Goal: Task Accomplishment & Management: Manage account settings

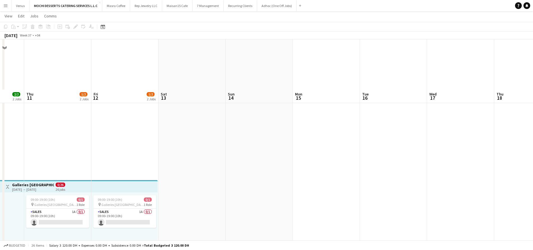
scroll to position [585, 0]
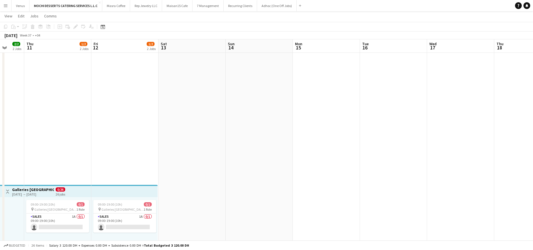
click at [106, 192] on app-top-bar at bounding box center [124, 191] width 66 height 12
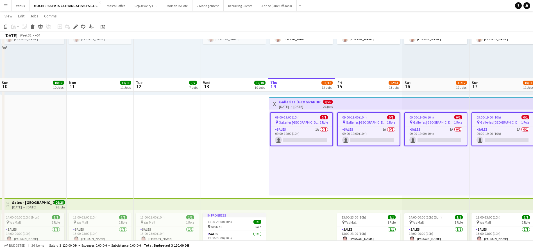
scroll to position [711, 0]
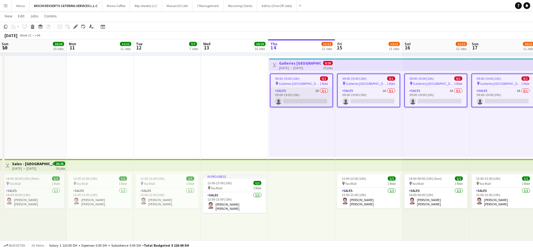
click at [292, 88] on app-card-role "Sales 1A 0/1 09:00-19:00 (10h) single-neutral-actions" at bounding box center [302, 97] width 62 height 19
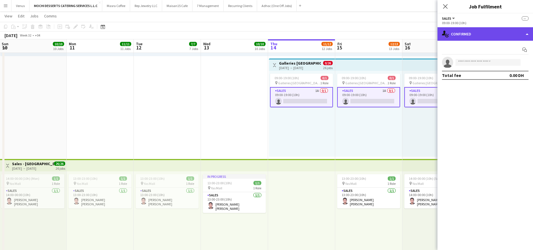
click at [528, 37] on div "single-neutral-actions-check-2 Confirmed" at bounding box center [486, 33] width 96 height 13
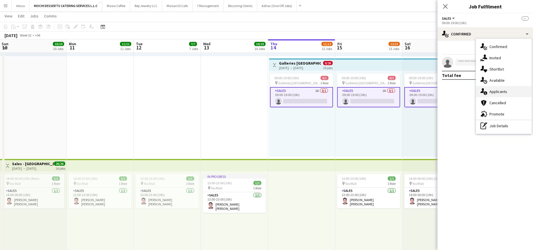
click at [509, 91] on div "single-neutral-actions-information Applicants" at bounding box center [504, 91] width 56 height 11
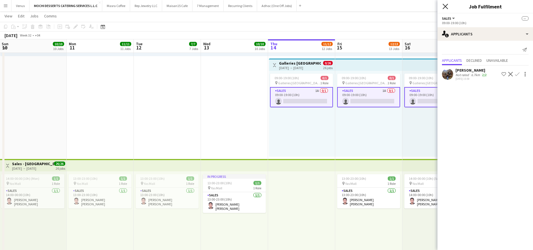
click at [445, 5] on icon at bounding box center [445, 6] width 5 height 5
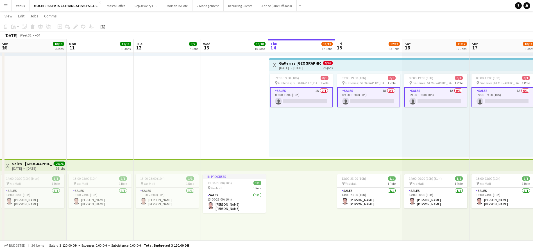
click at [445, 5] on app-navbar "Menu Boards Boards Boards All jobs Status Workforce Workforce My Workforce Recr…" at bounding box center [266, 5] width 533 height 11
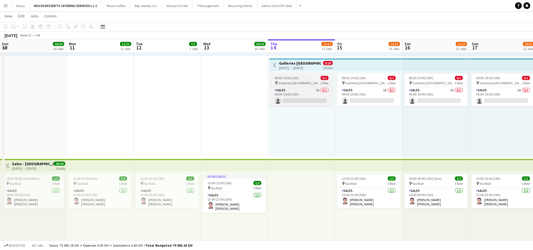
click at [302, 80] on div "09:00-19:00 (10h) 0/1" at bounding box center [301, 78] width 63 height 4
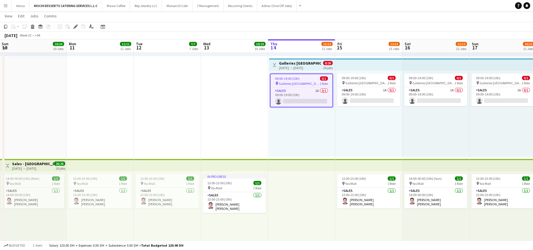
click at [302, 80] on div "09:00-19:00 (10h) 0/1" at bounding box center [302, 78] width 62 height 4
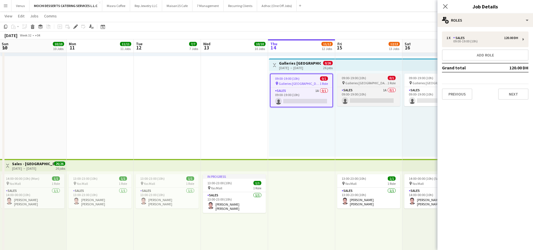
click at [360, 80] on app-job-card "09:00-19:00 (10h) 0/1 pin Galleries Lafayette 1 Role Sales 1A 0/1 09:00-19:00 (…" at bounding box center [368, 90] width 63 height 33
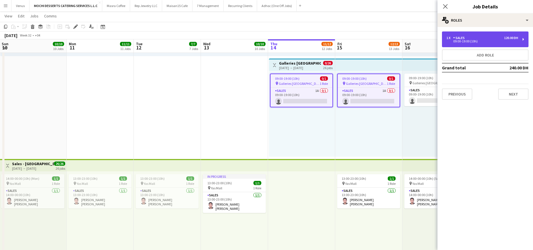
click at [525, 37] on div "1 x Sales 120.00 DH 09:00-19:00 (10h)" at bounding box center [485, 39] width 87 height 16
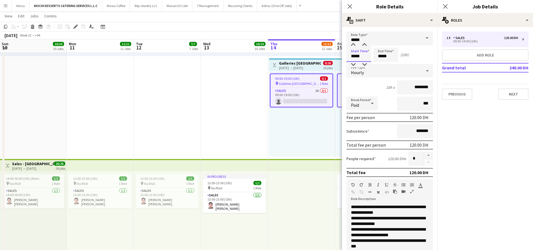
drag, startPoint x: 360, startPoint y: 57, endPoint x: 350, endPoint y: 57, distance: 9.8
click at [350, 57] on input "*****" at bounding box center [359, 55] width 25 height 14
type input "*****"
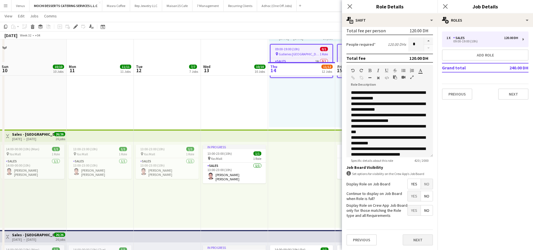
scroll to position [796, 0]
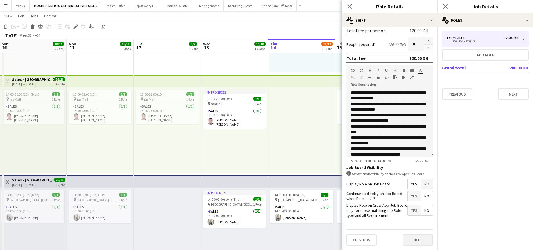
type input "*****"
click at [409, 243] on button "Next" at bounding box center [418, 239] width 30 height 11
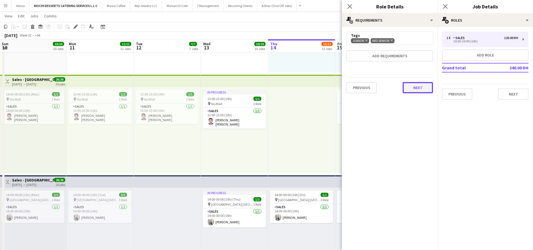
click at [416, 89] on button "Next" at bounding box center [418, 87] width 30 height 11
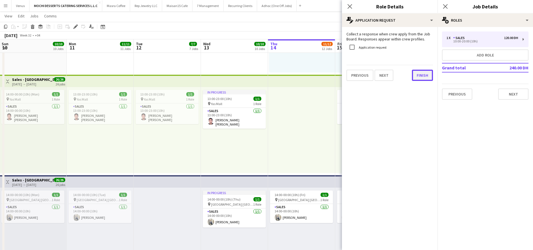
click at [413, 82] on div "Collect a response when crew apply from the Job Board. Responses appear within …" at bounding box center [390, 56] width 96 height 58
click at [418, 73] on button "Finish" at bounding box center [422, 75] width 21 height 11
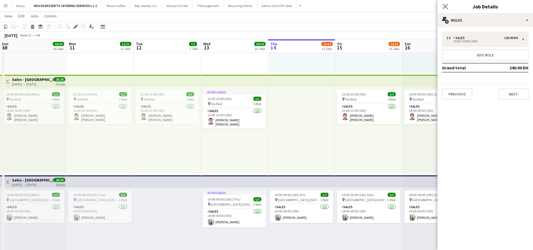
click at [447, 4] on icon "Close pop-in" at bounding box center [445, 6] width 5 height 5
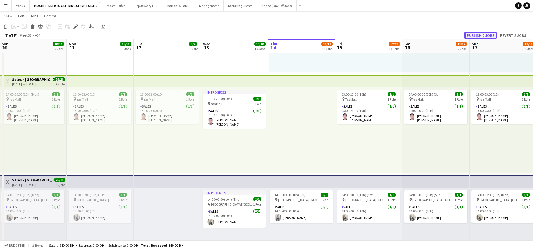
click at [486, 33] on button "Publish 2 jobs" at bounding box center [481, 35] width 32 height 7
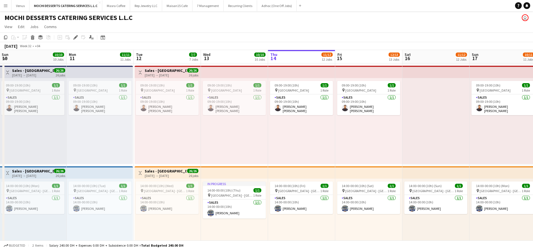
click at [98, 69] on app-top-bar at bounding box center [100, 72] width 66 height 12
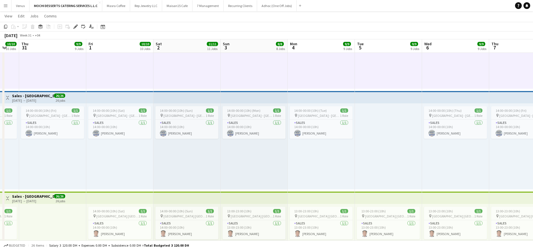
scroll to position [84, 0]
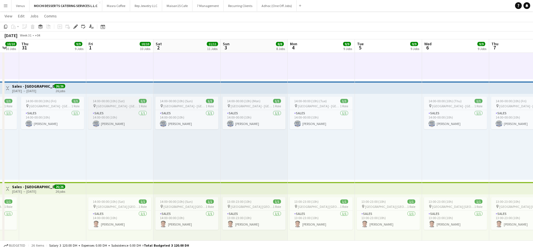
click at [132, 101] on div "14:00-00:00 (10h) (Sat) 1/1" at bounding box center [119, 101] width 63 height 4
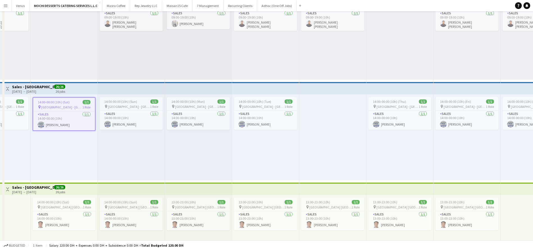
scroll to position [0, 0]
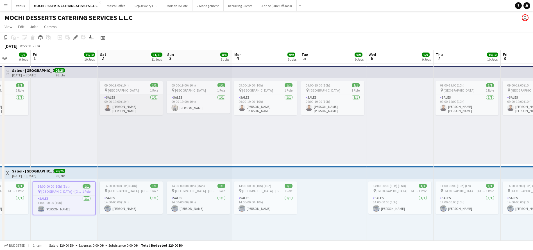
click at [136, 107] on app-card-role "Sales 1/1 09:00-19:00 (10h) Hezir Rushthrone Manansala" at bounding box center [131, 104] width 63 height 21
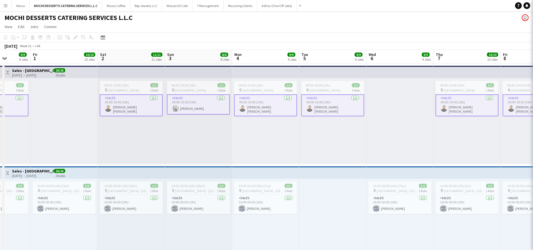
click at [138, 99] on app-card-role "Sales 1/1 09:00-19:00 (10h) Hezir Rushthrone Manansala" at bounding box center [131, 105] width 63 height 22
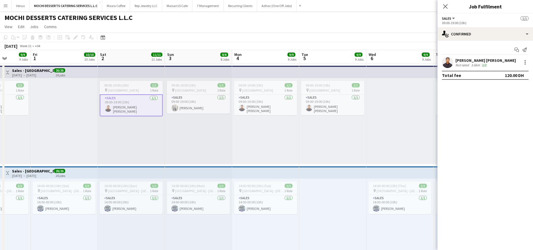
click at [139, 98] on app-card-role "Sales 1/1 09:00-19:00 (10h) Hezir Rushthrone Manansala" at bounding box center [131, 105] width 63 height 22
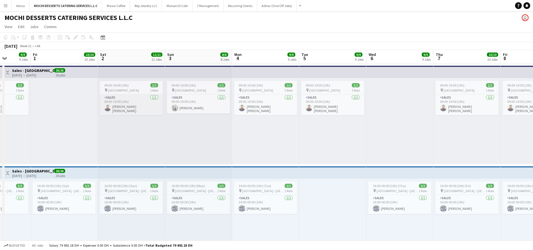
click at [137, 100] on app-card-role "Sales 1/1 09:00-19:00 (10h) Hezir Rushthrone Manansala" at bounding box center [131, 104] width 63 height 21
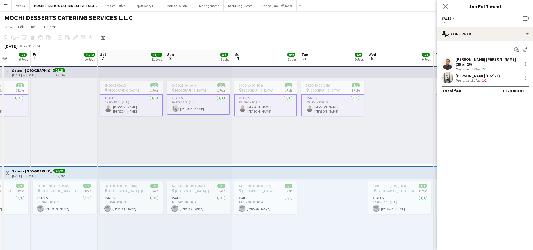
click at [137, 100] on app-card-role "Sales 1/1 09:00-19:00 (10h) Hezir Rushthrone Manansala" at bounding box center [131, 105] width 63 height 22
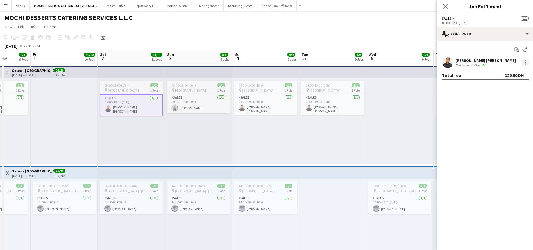
click at [527, 64] on div at bounding box center [525, 62] width 7 height 7
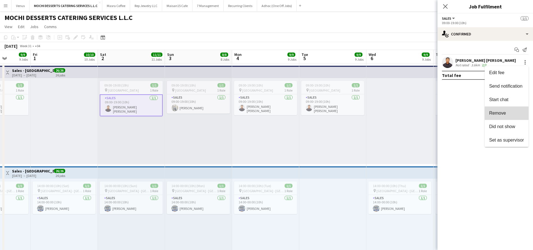
click at [514, 115] on span "Remove" at bounding box center [506, 113] width 35 height 5
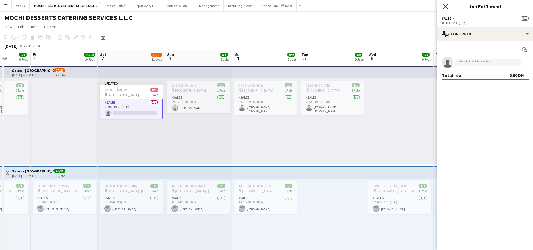
click at [445, 6] on icon at bounding box center [445, 6] width 5 height 5
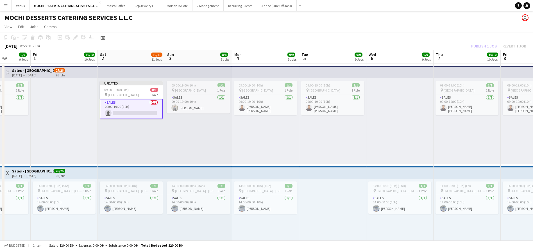
click at [491, 46] on div "Publish 1 job Revert 1 job" at bounding box center [499, 45] width 69 height 7
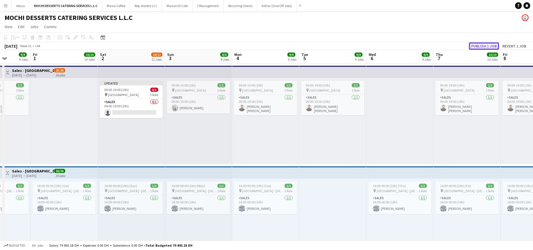
click at [481, 44] on button "Publish 1 job" at bounding box center [484, 45] width 30 height 7
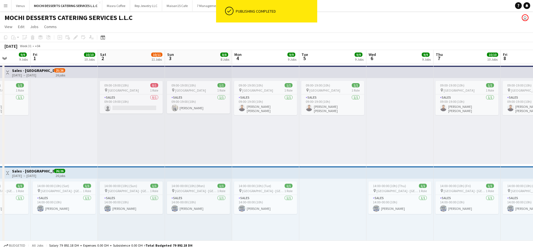
click at [321, 135] on div "09:00-19:00 (10h) 1/1 pin Galleria Mall Abu Dhabi 1 Role Sales 1/1 09:00-19:00 …" at bounding box center [332, 121] width 67 height 86
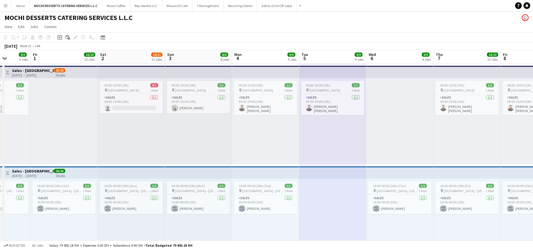
click at [129, 71] on app-top-bar at bounding box center [131, 72] width 67 height 12
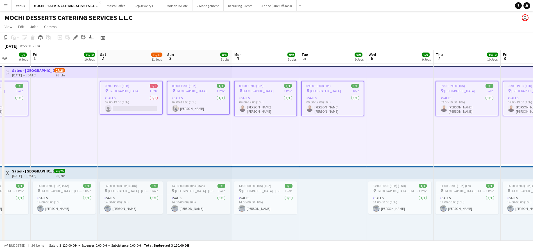
click at [210, 137] on div "09:00-19:00 (10h) 1/1 pin Galleria Mall Abu Dhabi 1 Role Sales 1/1 09:00-19:00 …" at bounding box center [198, 121] width 67 height 86
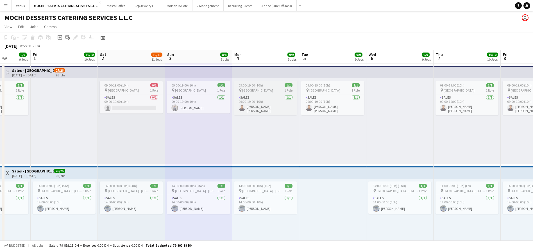
click at [261, 86] on span "09:00-19:00 (10h)" at bounding box center [251, 85] width 24 height 4
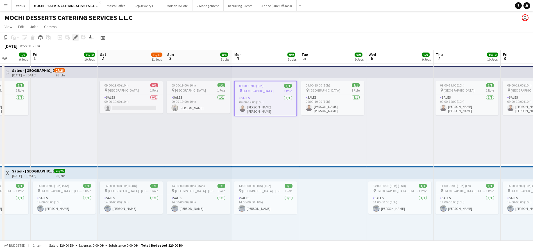
click at [76, 36] on icon at bounding box center [75, 37] width 3 height 3
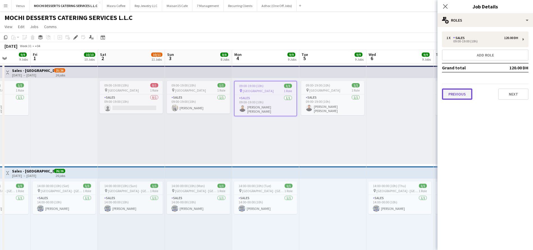
click at [457, 95] on button "Previous" at bounding box center [457, 94] width 30 height 11
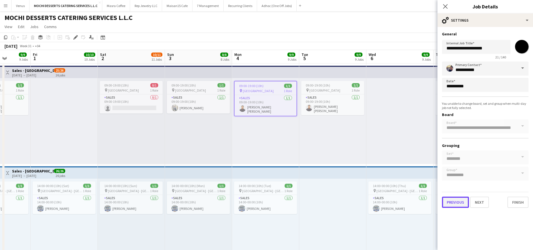
click at [456, 204] on button "Previous" at bounding box center [455, 202] width 27 height 11
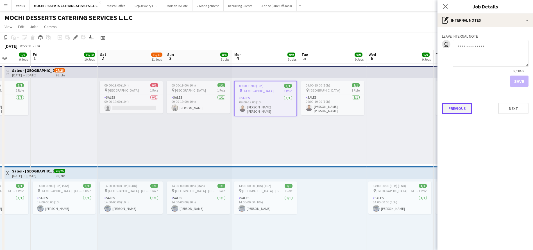
click at [454, 106] on button "Previous" at bounding box center [457, 108] width 30 height 11
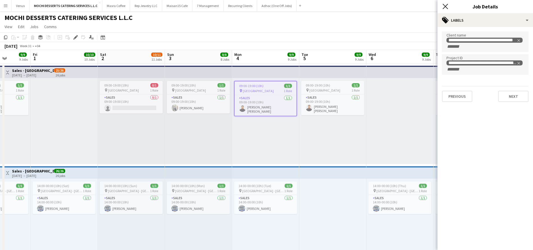
click at [445, 7] on icon "Close pop-in" at bounding box center [445, 6] width 5 height 5
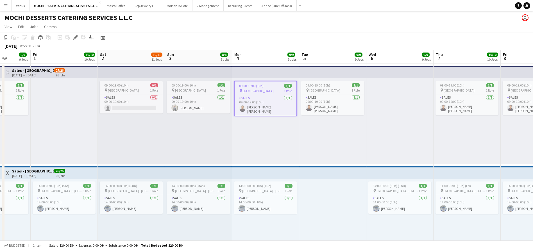
drag, startPoint x: 474, startPoint y: 57, endPoint x: 478, endPoint y: 57, distance: 3.9
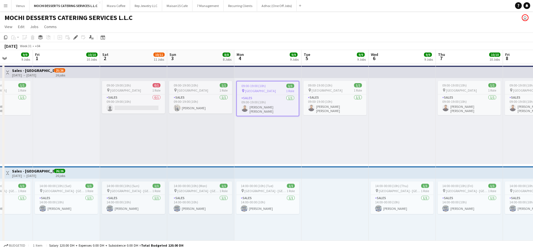
click at [477, 57] on app-board-header-date "Thu 7 10/10 10 Jobs" at bounding box center [469, 56] width 67 height 13
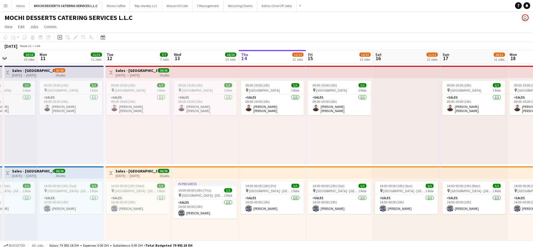
scroll to position [0, 189]
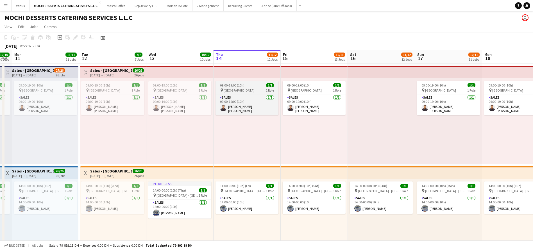
click at [245, 87] on div "09:00-19:00 (10h) 1/1" at bounding box center [247, 85] width 63 height 4
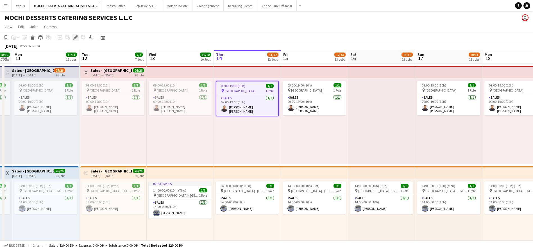
click at [78, 38] on div "Edit" at bounding box center [75, 37] width 7 height 7
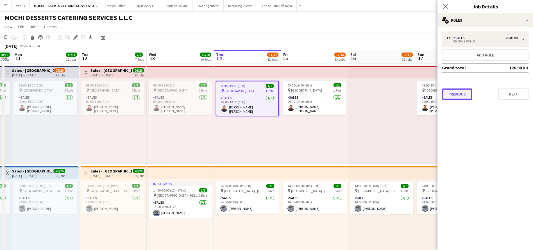
click at [457, 96] on button "Previous" at bounding box center [457, 94] width 30 height 11
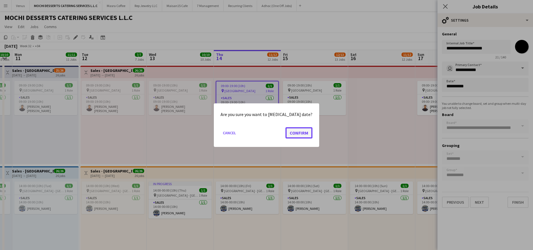
click at [303, 134] on button "Confirm" at bounding box center [299, 132] width 27 height 11
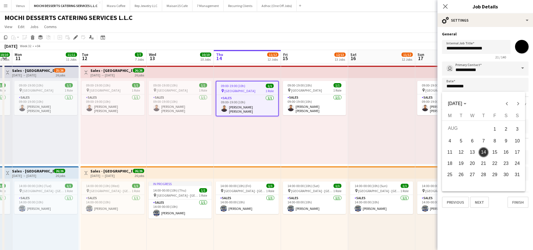
click at [508, 150] on span "16" at bounding box center [506, 152] width 10 height 10
type input "**********"
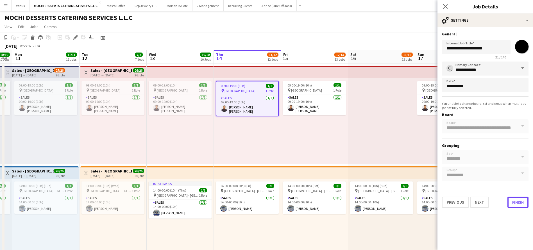
drag, startPoint x: 523, startPoint y: 201, endPoint x: 517, endPoint y: 144, distance: 57.1
click at [522, 201] on button "Finish" at bounding box center [518, 202] width 21 height 11
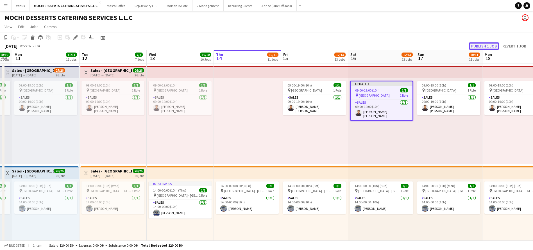
click at [487, 46] on button "Publish 1 job" at bounding box center [484, 45] width 30 height 7
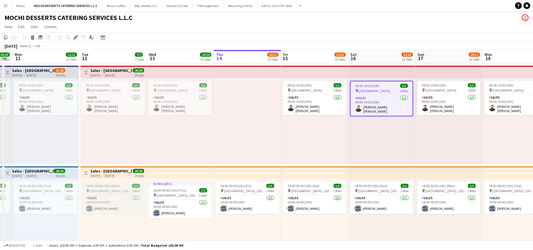
click at [117, 189] on span "Galleria Mall - Abu Dhabi" at bounding box center [111, 191] width 42 height 4
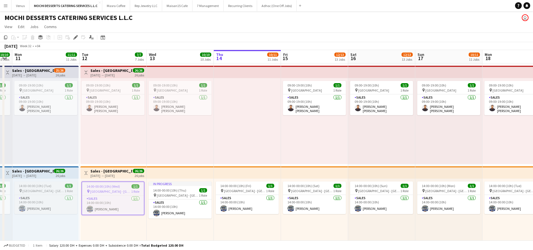
click at [45, 186] on span "14:00-00:00 (10h) (Tue)" at bounding box center [35, 186] width 33 height 4
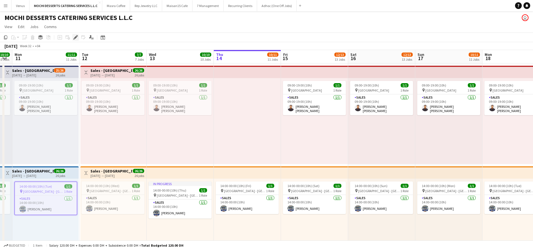
click at [74, 37] on icon "Edit" at bounding box center [75, 37] width 4 height 4
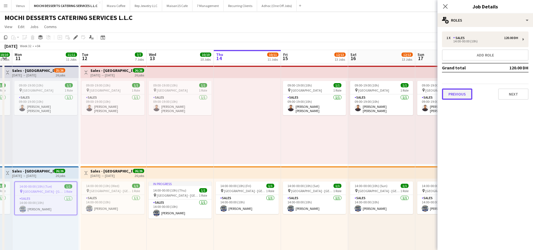
click at [461, 95] on button "Previous" at bounding box center [457, 94] width 30 height 11
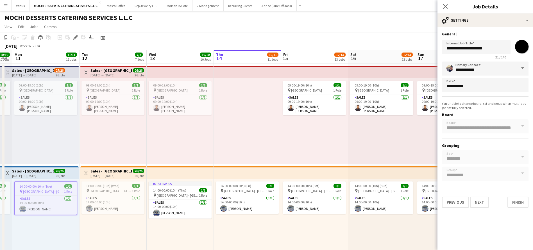
click at [452, 209] on div "**********" at bounding box center [486, 120] width 96 height 186
click at [456, 202] on button "Previous" at bounding box center [455, 202] width 27 height 11
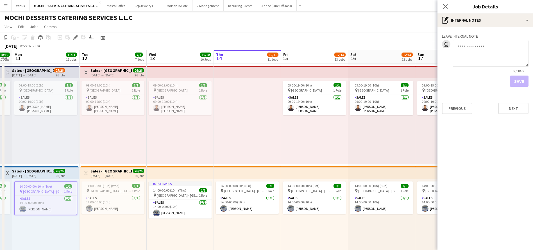
click at [458, 102] on div "Previous Next" at bounding box center [485, 106] width 87 height 16
click at [459, 112] on button "Previous" at bounding box center [457, 108] width 30 height 11
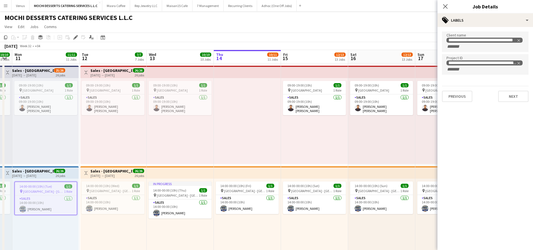
click at [40, 174] on div "13-07-2025 → 11-08-2025" at bounding box center [33, 176] width 42 height 4
click at [36, 70] on h3 "Sales - Galleria Mall" at bounding box center [33, 70] width 42 height 5
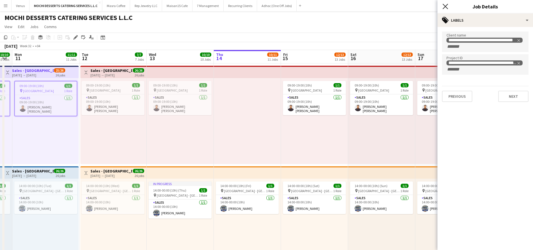
click at [445, 5] on icon "Close pop-in" at bounding box center [445, 6] width 5 height 5
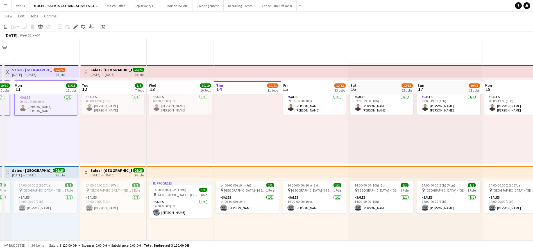
scroll to position [84, 0]
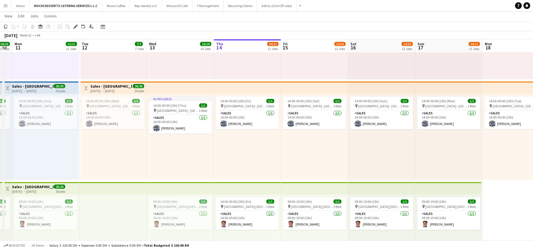
click at [32, 85] on h3 "Sales - Galleria Mall" at bounding box center [33, 86] width 42 height 5
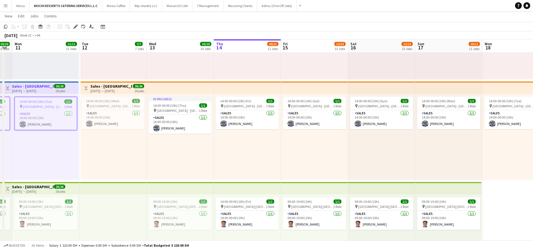
click at [279, 150] on div "14:00-00:00 (10h) (Fri) 1/1 pin Galleria Mall - Abu Dhabi 1 Role Sales 1/1 14:0…" at bounding box center [247, 137] width 67 height 86
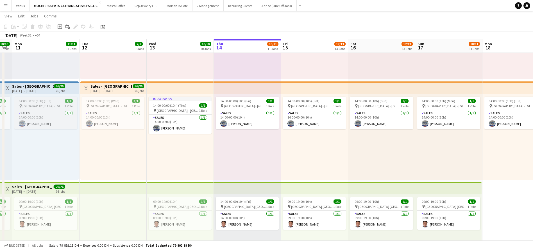
click at [37, 105] on span "Galleria Mall - Abu Dhabi" at bounding box center [43, 106] width 42 height 4
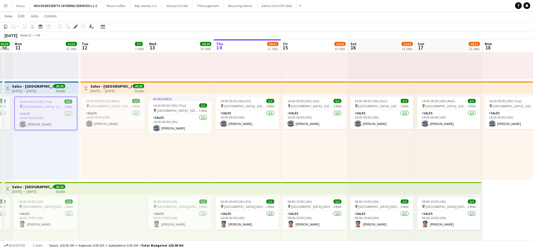
click at [37, 105] on span "Galleria Mall - Abu Dhabi" at bounding box center [43, 107] width 41 height 4
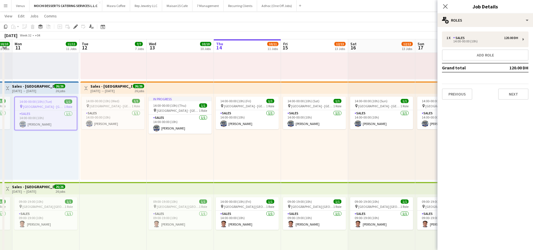
drag, startPoint x: 76, startPoint y: 28, endPoint x: 144, endPoint y: 55, distance: 72.8
click at [76, 27] on icon "Edit" at bounding box center [75, 26] width 4 height 4
click at [459, 93] on button "Previous" at bounding box center [457, 94] width 30 height 11
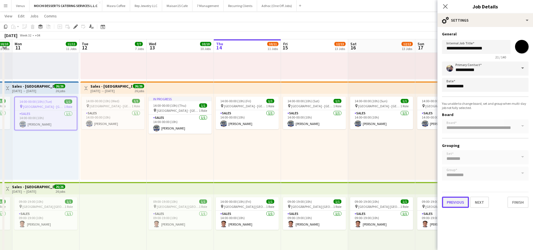
click at [455, 200] on button "Previous" at bounding box center [455, 202] width 27 height 11
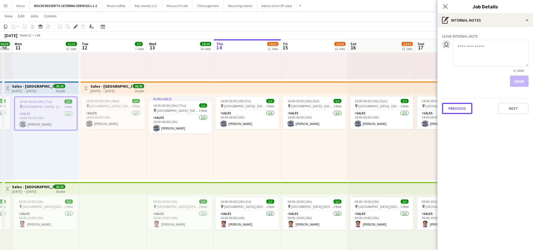
click at [456, 109] on button "Previous" at bounding box center [457, 108] width 30 height 11
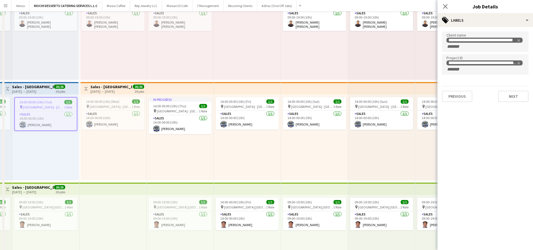
scroll to position [0, 0]
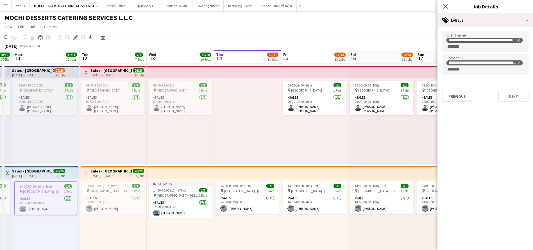
click at [42, 90] on span "Galleria Mall Abu Dhabi" at bounding box center [37, 90] width 31 height 4
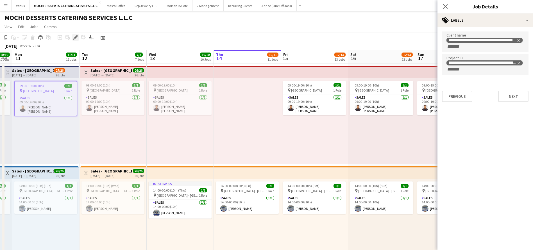
click at [77, 38] on icon "Edit" at bounding box center [75, 37] width 4 height 4
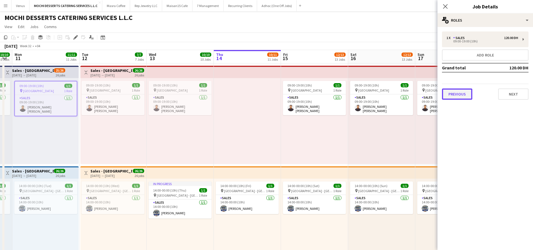
click at [458, 92] on button "Previous" at bounding box center [457, 94] width 30 height 11
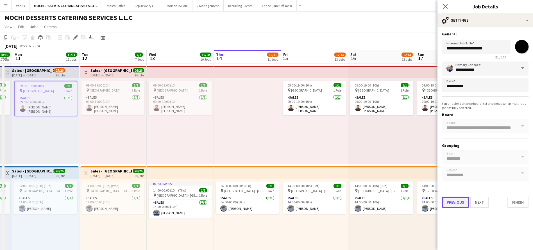
click at [448, 202] on button "Previous" at bounding box center [455, 202] width 27 height 11
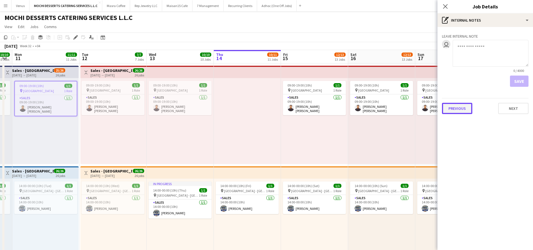
click at [462, 109] on button "Previous" at bounding box center [457, 108] width 30 height 11
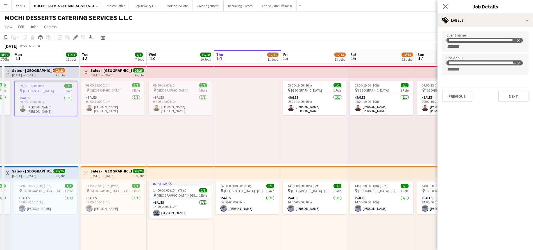
click at [521, 164] on mat-expansion-panel "**********" at bounding box center [486, 138] width 96 height 223
click at [446, 7] on icon at bounding box center [445, 6] width 5 height 5
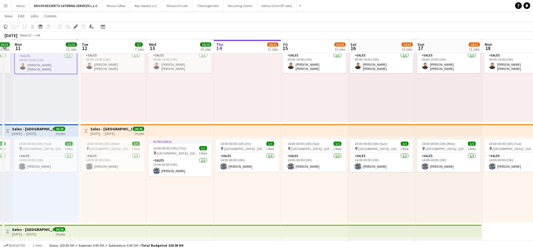
scroll to position [42, 0]
click at [445, 128] on app-top-bar at bounding box center [449, 130] width 67 height 12
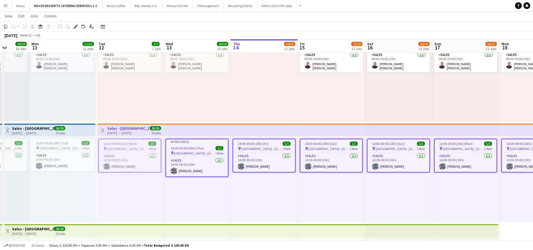
scroll to position [0, 172]
drag, startPoint x: 117, startPoint y: 130, endPoint x: 373, endPoint y: 199, distance: 264.6
click at [373, 199] on div "14:00-00:00 (10h) (Sun) 1/1 pin Galleria Mall - Abu Dhabi 1 Role Sales 1/1 14:0…" at bounding box center [399, 179] width 67 height 86
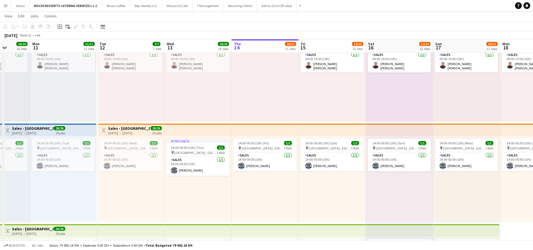
click at [207, 134] on app-top-bar at bounding box center [197, 130] width 67 height 12
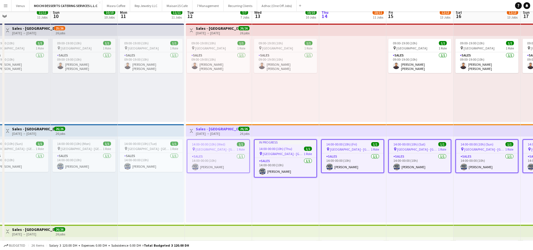
scroll to position [0, 0]
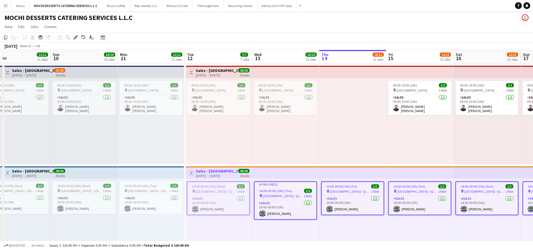
click at [215, 188] on span "14:00-00:00 (10h) (Wed)" at bounding box center [208, 186] width 33 height 4
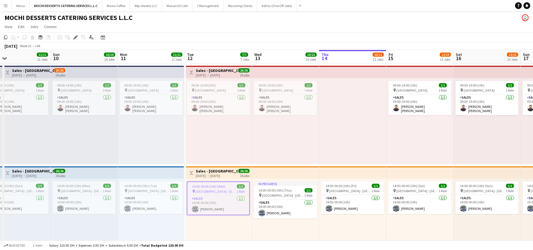
click at [219, 170] on h3 "Sales - Galleria Mall" at bounding box center [217, 171] width 42 height 5
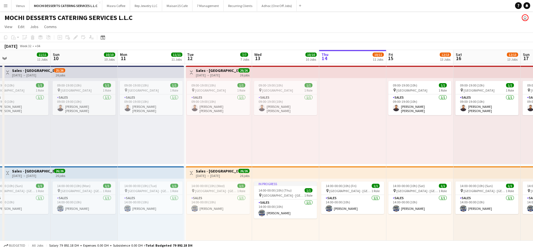
click at [218, 176] on div "12-08-2025 → 10-09-2025" at bounding box center [217, 176] width 42 height 4
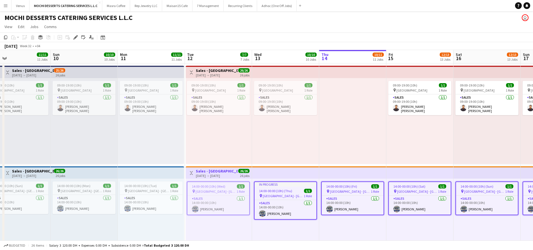
click at [218, 175] on div "12-08-2025 → 10-09-2025" at bounding box center [217, 176] width 42 height 4
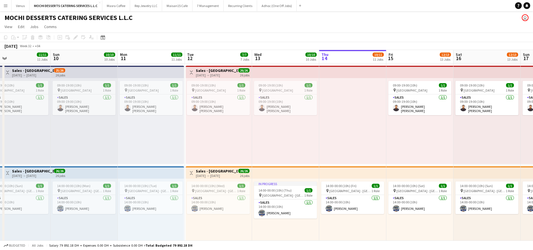
scroll to position [0, 151]
click at [221, 174] on div "12-08-2025 → 10-09-2025" at bounding box center [217, 176] width 42 height 4
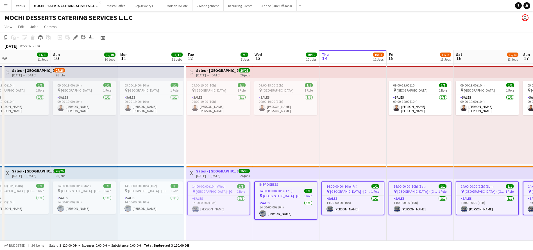
click at [222, 185] on span "14:00-00:00 (10h) (Wed)" at bounding box center [208, 186] width 33 height 4
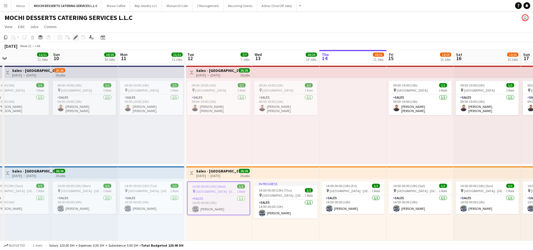
click at [76, 36] on icon at bounding box center [75, 37] width 3 height 3
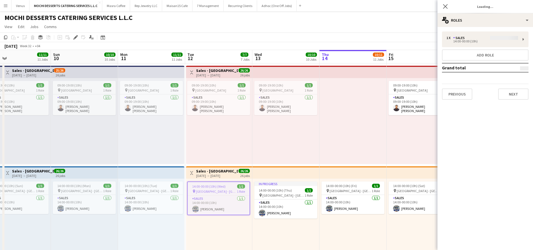
type input "*******"
click at [470, 96] on button "Previous" at bounding box center [457, 94] width 30 height 11
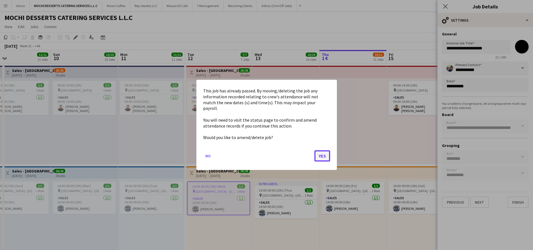
click at [323, 155] on button "Yes" at bounding box center [323, 156] width 16 height 11
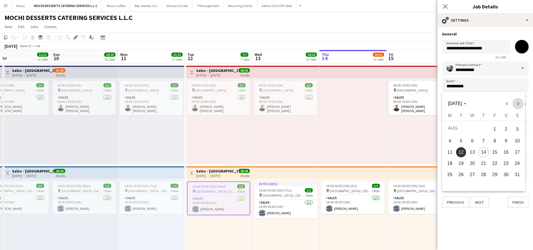
click at [518, 103] on span "Next month" at bounding box center [518, 103] width 11 height 11
click at [510, 149] on span "13" at bounding box center [506, 151] width 10 height 10
type input "**********"
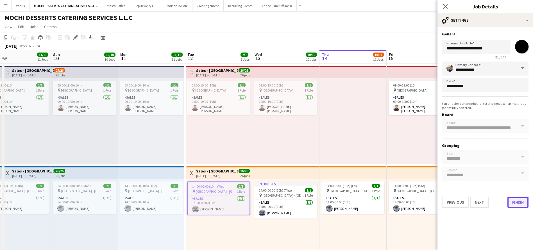
click at [517, 202] on button "Finish" at bounding box center [518, 202] width 21 height 11
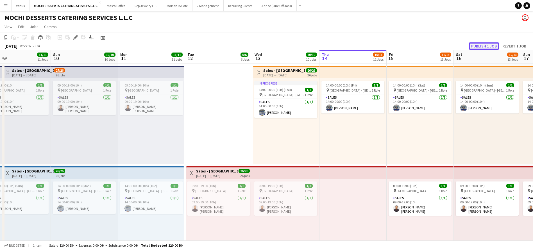
click at [486, 46] on button "Publish 1 job" at bounding box center [484, 45] width 30 height 7
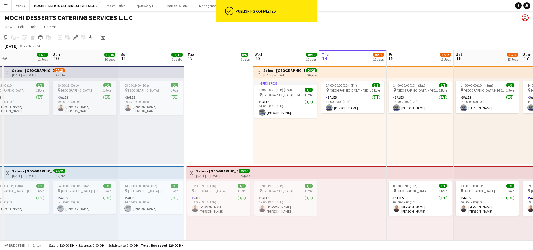
click at [279, 58] on app-board-header-date "Wed 13 10/10 10 Jobs" at bounding box center [285, 56] width 67 height 13
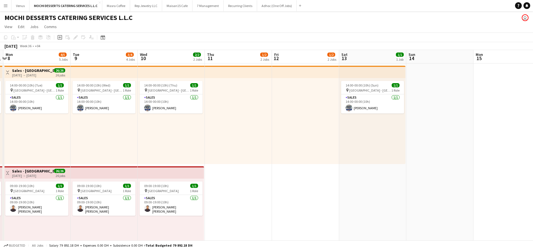
scroll to position [0, 224]
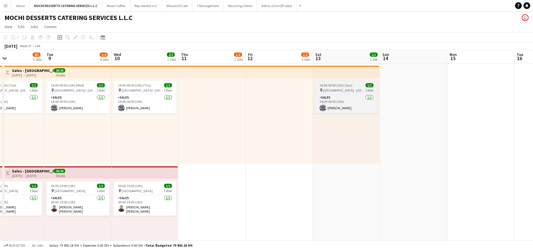
click at [352, 87] on div "14:00-00:00 (10h) (Sun) 1/1" at bounding box center [346, 85] width 63 height 4
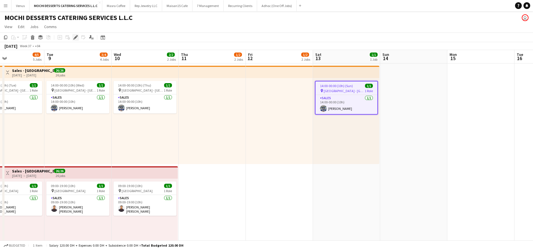
click at [76, 38] on icon "Edit" at bounding box center [75, 37] width 4 height 4
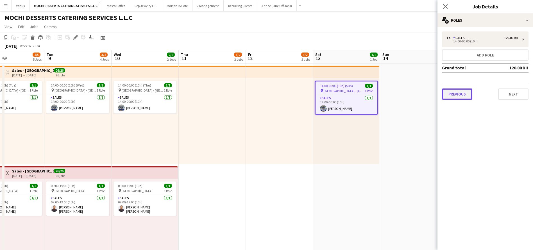
click at [455, 96] on button "Previous" at bounding box center [457, 94] width 30 height 11
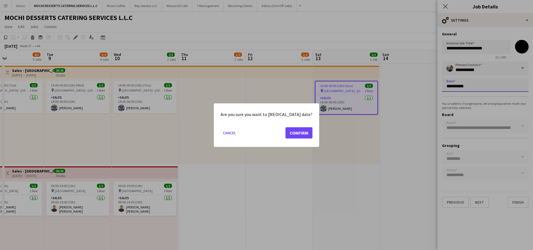
click at [300, 132] on button "Confirm" at bounding box center [299, 132] width 27 height 11
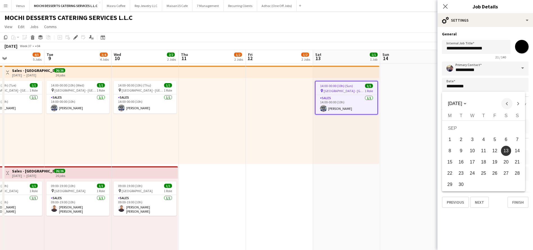
click at [508, 105] on span "Previous month" at bounding box center [507, 103] width 11 height 11
click at [506, 161] on span "23" at bounding box center [506, 164] width 10 height 10
type input "**********"
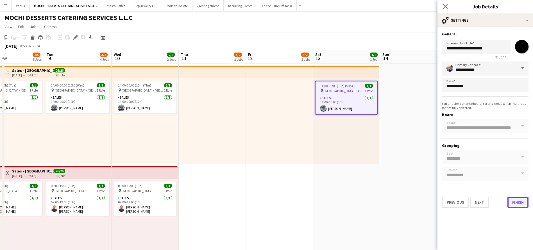
click at [518, 202] on button "Finish" at bounding box center [518, 202] width 21 height 11
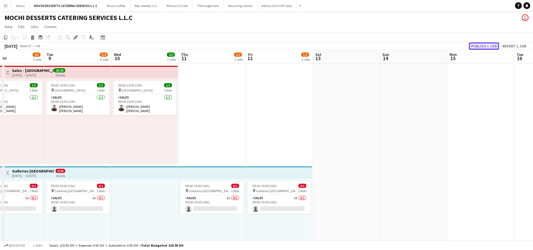
click at [482, 44] on button "Publish 1 job" at bounding box center [484, 45] width 30 height 7
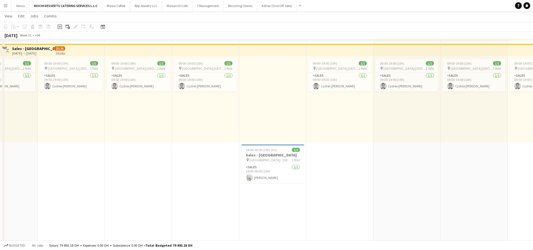
scroll to position [1133, 0]
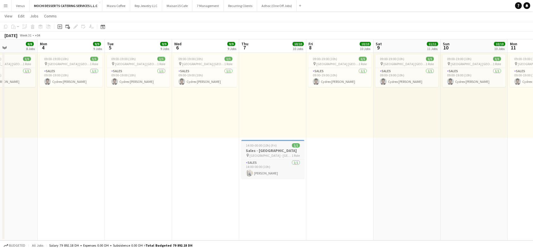
click at [271, 143] on app-job-card "14:00-00:00 (10h) (Fri) 1/1 Sales - Galleria Mall pin Galleria Mall - Abu Dhabi…" at bounding box center [273, 159] width 63 height 39
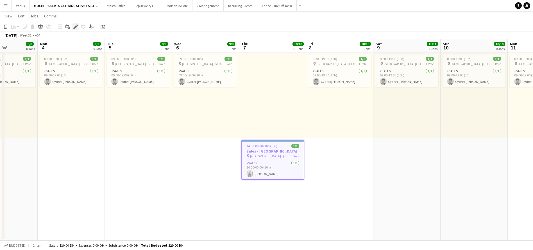
click at [73, 27] on div "Edit" at bounding box center [75, 26] width 7 height 7
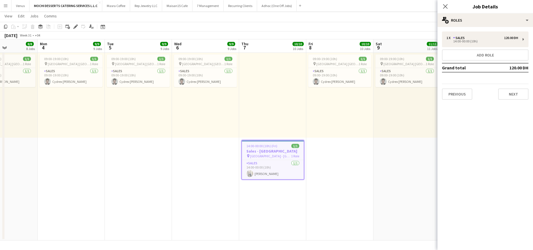
click at [456, 103] on div "1 x Sales 120.00 DH 14:00-00:00 (10h) Add role Grand total 120.00 DH Previous N…" at bounding box center [486, 65] width 96 height 77
click at [458, 97] on button "Previous" at bounding box center [457, 94] width 30 height 11
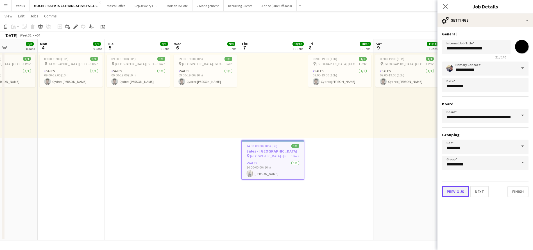
click at [450, 194] on button "Previous" at bounding box center [455, 191] width 27 height 11
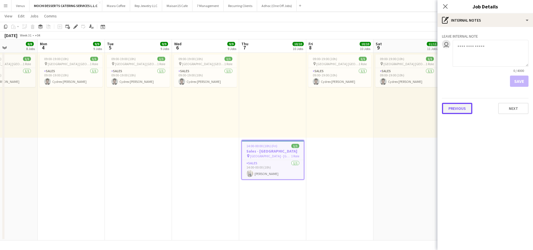
click at [463, 109] on button "Previous" at bounding box center [457, 108] width 30 height 11
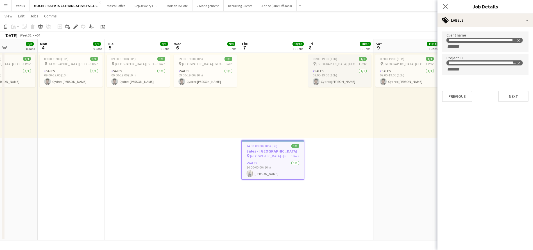
click at [340, 64] on span "Yas Mall Abu Dhabi" at bounding box center [338, 64] width 42 height 4
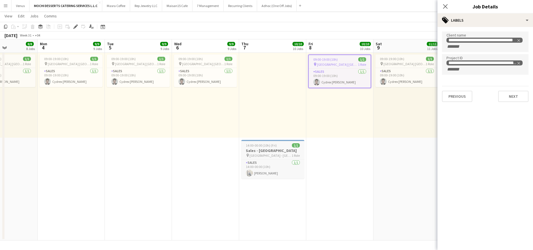
scroll to position [0, 164]
click at [267, 154] on span "Galleria Mall - Abu Dhabi" at bounding box center [270, 156] width 42 height 4
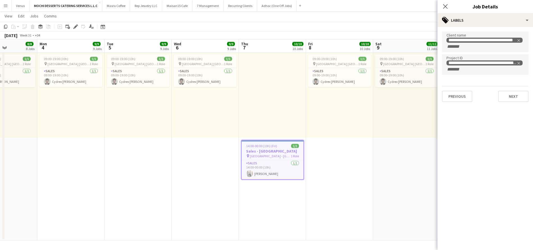
click at [254, 148] on app-job-card "14:00-00:00 (10h) (Fri) 1/1 Sales - Galleria Mall pin Galleria Mall - Abu Dhabi…" at bounding box center [272, 160] width 63 height 40
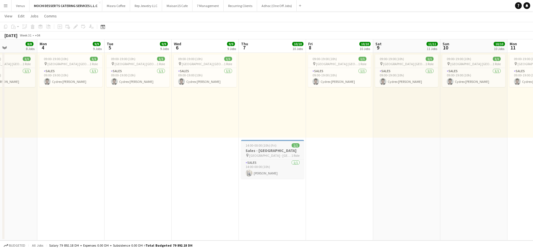
scroll to position [0, 164]
click at [261, 151] on h3 "Sales - Galleria Mall" at bounding box center [273, 150] width 63 height 5
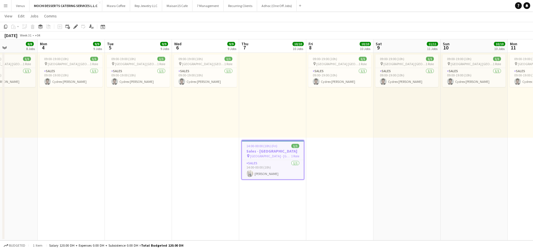
click at [257, 145] on span "14:00-00:00 (10h) (Fri)" at bounding box center [262, 146] width 31 height 4
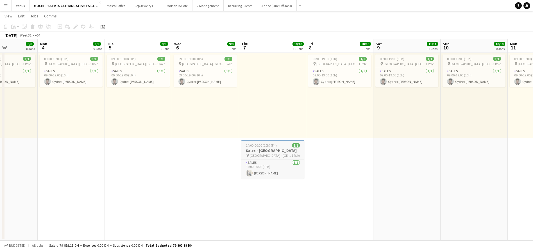
scroll to position [0, 163]
click at [262, 148] on app-job-card "14:00-00:00 (10h) (Fri) 1/1 Sales - Galleria Mall pin Galleria Mall - Abu Dhabi…" at bounding box center [273, 159] width 63 height 39
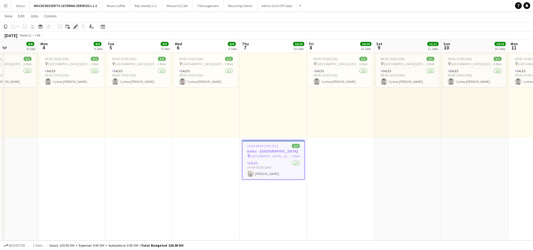
click at [75, 27] on icon at bounding box center [75, 26] width 3 height 3
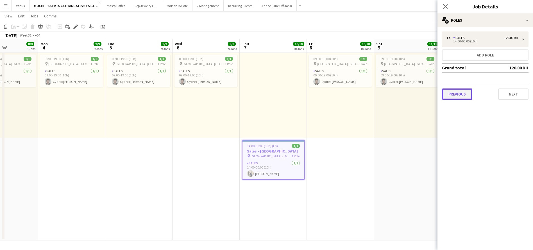
click at [455, 98] on button "Previous" at bounding box center [457, 94] width 30 height 11
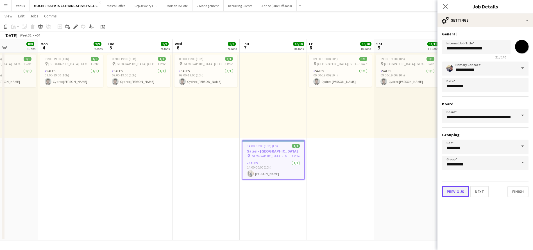
click at [456, 191] on button "Previous" at bounding box center [455, 191] width 27 height 11
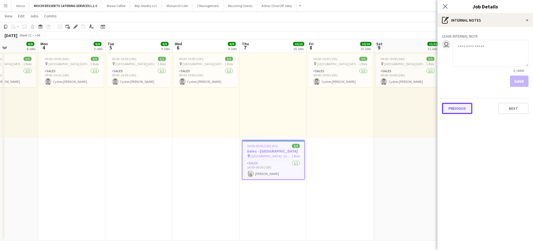
click at [459, 109] on button "Previous" at bounding box center [457, 108] width 30 height 11
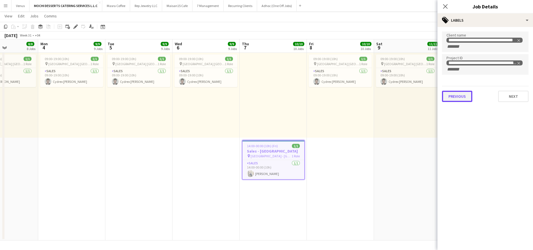
click at [457, 95] on button "Previous" at bounding box center [457, 96] width 30 height 11
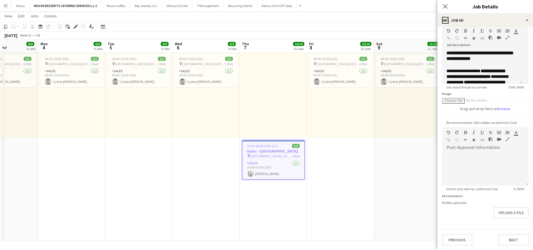
scroll to position [41, 0]
click at [458, 238] on button "Previous" at bounding box center [457, 239] width 30 height 11
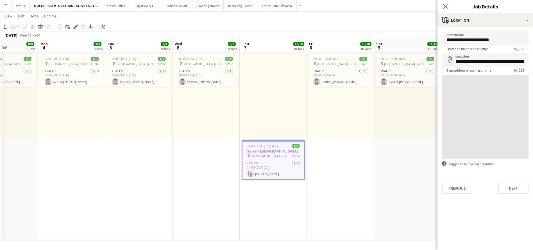
scroll to position [0, 0]
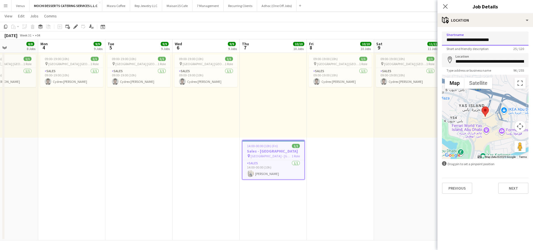
drag, startPoint x: 470, startPoint y: 38, endPoint x: 442, endPoint y: 40, distance: 28.8
click at [442, 40] on form "**********" at bounding box center [486, 112] width 96 height 163
type input "**********"
click at [462, 190] on button "Previous" at bounding box center [457, 188] width 30 height 11
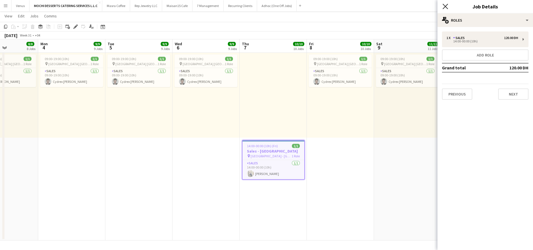
click at [446, 5] on icon at bounding box center [445, 6] width 5 height 5
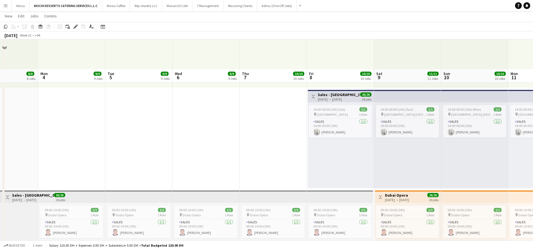
scroll to position [880, 0]
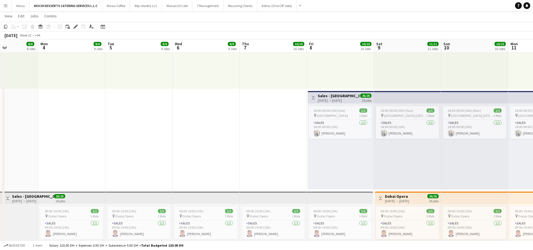
click at [335, 95] on h3 "Sales - Yas Mall" at bounding box center [339, 95] width 42 height 5
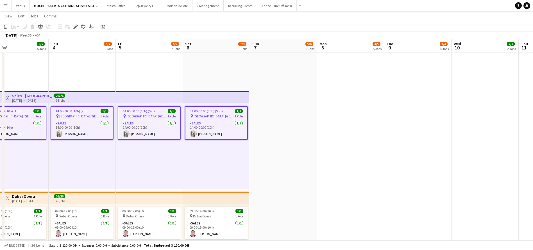
scroll to position [0, 222]
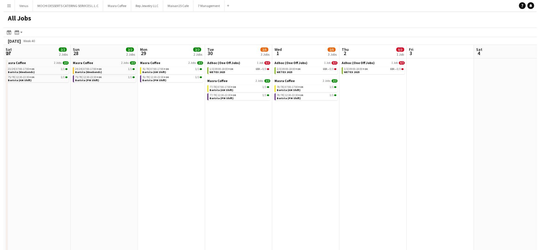
scroll to position [0, 183]
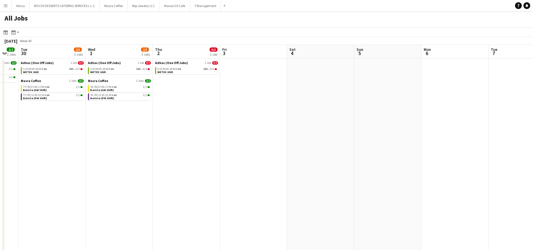
click at [4, 2] on button "Menu" at bounding box center [5, 5] width 11 height 11
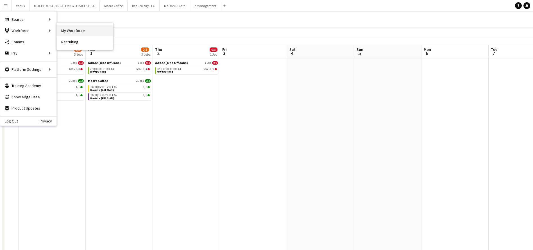
click at [76, 29] on link "My Workforce" at bounding box center [85, 30] width 56 height 11
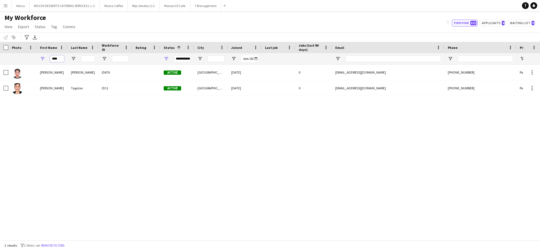
click at [60, 61] on input "****" at bounding box center [57, 58] width 14 height 7
click at [279, 175] on div "Joel Benedict G Magpayo ID676 Active Dubai 07-08-2025 0 jbmagpayo108@gmail.com …" at bounding box center [261, 149] width 523 height 169
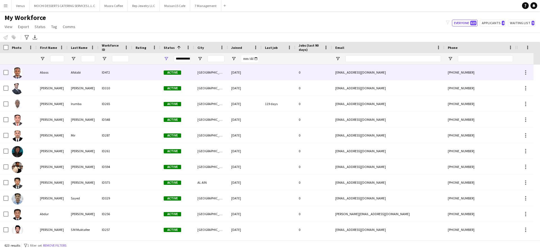
click at [42, 72] on div "Abass" at bounding box center [52, 72] width 31 height 15
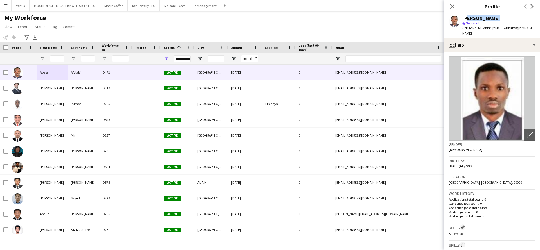
drag, startPoint x: 489, startPoint y: 17, endPoint x: 463, endPoint y: 19, distance: 25.9
click at [463, 19] on div "Abass Afolabi" at bounding box center [481, 18] width 38 height 5
click at [462, 19] on div "Abass Afolabi star Not rated t. +971505681663 | abass4apogee@yahoo.com" at bounding box center [492, 25] width 96 height 25
copy div "Abass Afolab"
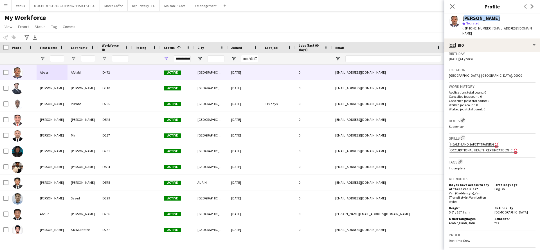
scroll to position [127, 0]
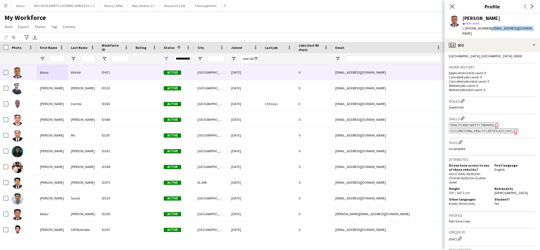
drag, startPoint x: 524, startPoint y: 30, endPoint x: 489, endPoint y: 31, distance: 34.3
click at [489, 31] on div "Abass Afolabi star Not rated t. +971505681663 | abass4apogee@yahoo.com" at bounding box center [492, 25] width 96 height 25
copy span "[EMAIL_ADDRESS][DOMAIN_NAME]"
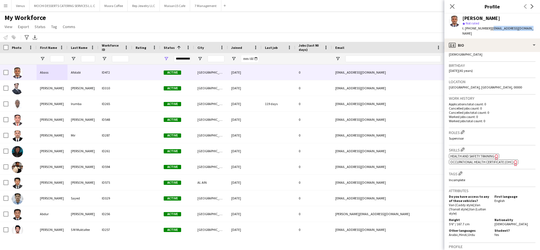
scroll to position [0, 0]
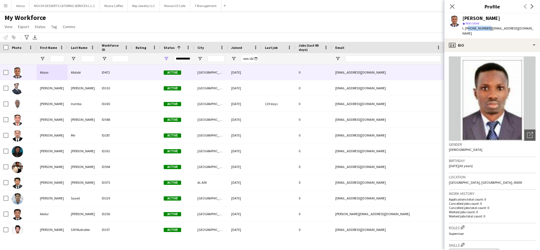
drag, startPoint x: 487, startPoint y: 28, endPoint x: 467, endPoint y: 31, distance: 20.2
click at [467, 31] on div "Abass Afolabi star Not rated t. +971505681663 | abass4apogee@yahoo.com" at bounding box center [492, 25] width 96 height 25
copy span "971505681663"
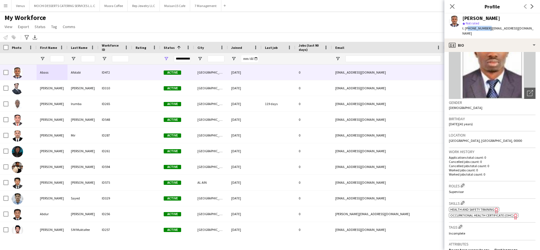
scroll to position [42, 0]
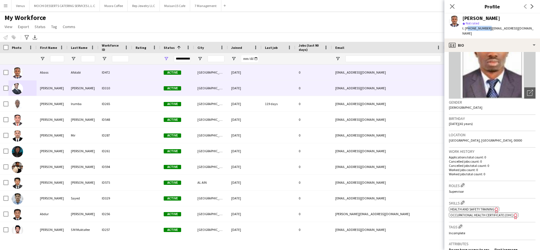
drag, startPoint x: 38, startPoint y: 88, endPoint x: 34, endPoint y: 89, distance: 3.7
click at [34, 89] on div "Abdelaziz Youssef ID310 Active Dubai 16-04-2025 0 abdelazizyoussef679@gmail.com…" at bounding box center [305, 88] width 610 height 16
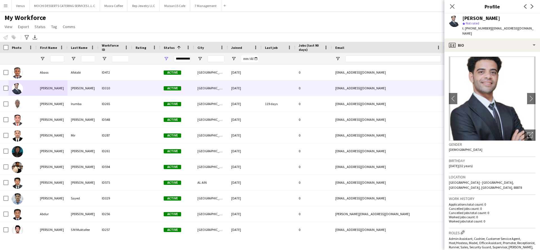
drag, startPoint x: 504, startPoint y: 17, endPoint x: 523, endPoint y: 52, distance: 40.0
click at [463, 17] on div "Abdelaziz Youssef" at bounding box center [498, 18] width 73 height 5
copy div "Abdelaziz Youssef"
drag, startPoint x: 467, startPoint y: 35, endPoint x: 491, endPoint y: 30, distance: 24.3
click at [491, 30] on div "t. +9710524955231 | abdelazizyoussef679@gmail.com" at bounding box center [498, 31] width 73 height 10
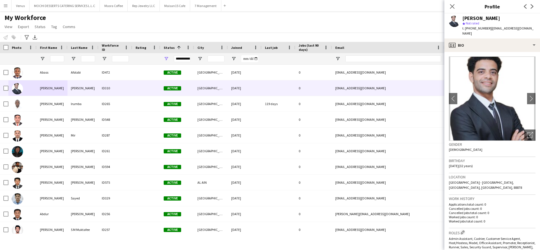
copy span "abdelazizyoussef679@gmail.com"
drag, startPoint x: 488, startPoint y: 29, endPoint x: 466, endPoint y: 30, distance: 21.9
click at [466, 30] on span "t. +9710524955231" at bounding box center [476, 28] width 29 height 4
copy span "9710524955231"
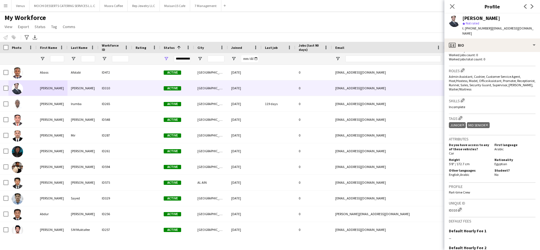
scroll to position [127, 0]
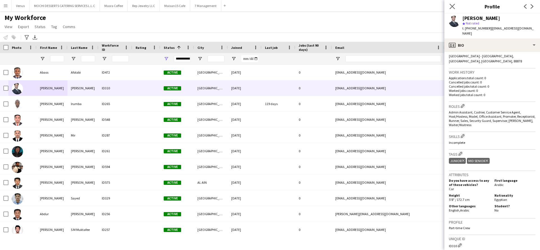
click at [455, 3] on app-icon "Close pop-in" at bounding box center [452, 7] width 8 height 8
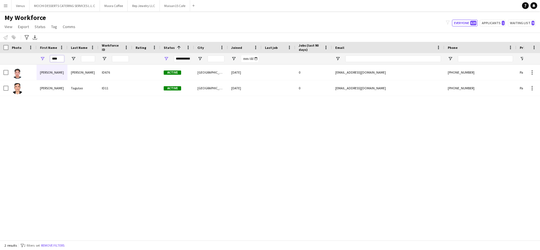
drag, startPoint x: 0, startPoint y: 0, endPoint x: 43, endPoint y: 57, distance: 71.4
click at [47, 57] on div "****" at bounding box center [52, 58] width 31 height 11
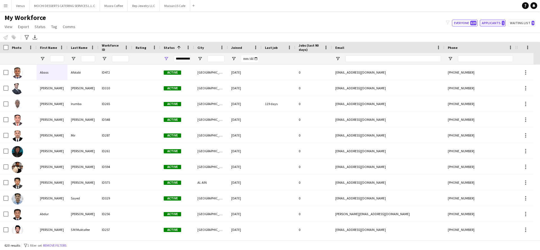
click at [500, 26] on button "Applicants 1" at bounding box center [493, 23] width 26 height 7
type input "**********"
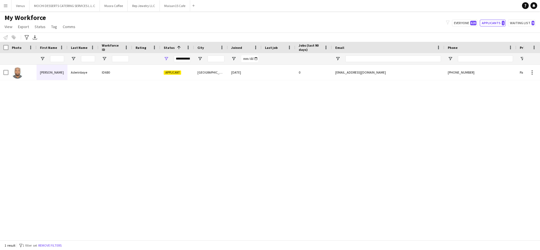
drag, startPoint x: 495, startPoint y: 22, endPoint x: 521, endPoint y: 85, distance: 67.5
click at [521, 85] on div "Samuel Aderinboye ID680 Applicant Dubai 11-08-2025 0 saderinboye@gmail.com +971…" at bounding box center [261, 149] width 523 height 169
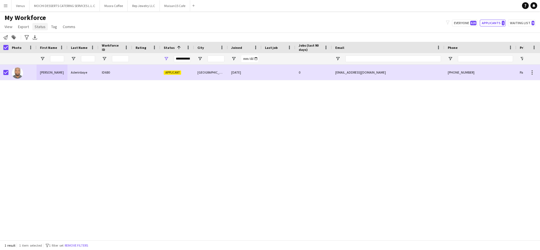
click at [42, 28] on span "Status" at bounding box center [40, 26] width 11 height 5
click at [48, 40] on link "Edit" at bounding box center [51, 39] width 39 height 12
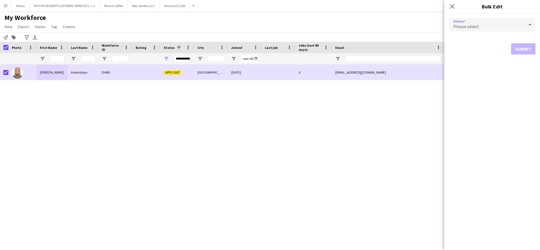
click at [529, 26] on icon at bounding box center [529, 24] width 7 height 11
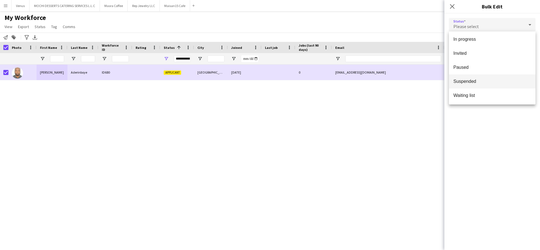
scroll to position [58, 0]
click at [508, 94] on span "Waiting list" at bounding box center [492, 95] width 78 height 5
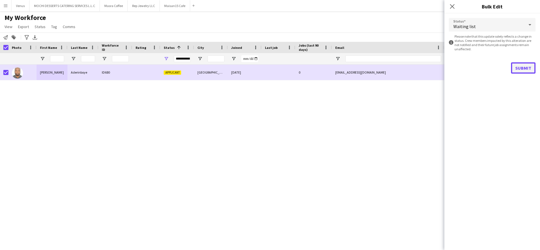
click at [527, 68] on button "Submit" at bounding box center [523, 67] width 24 height 11
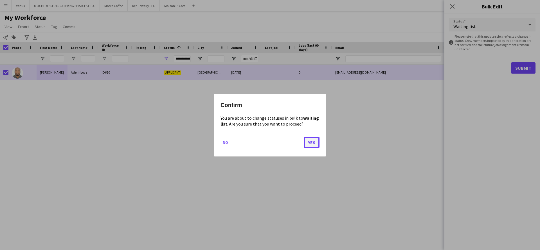
click at [315, 143] on button "Yes" at bounding box center [312, 142] width 16 height 11
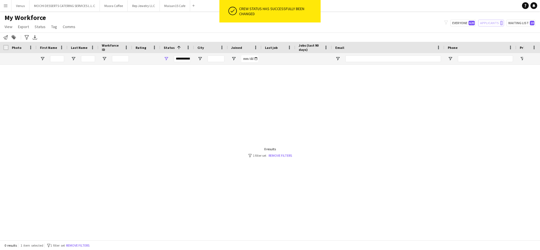
click at [489, 156] on div at bounding box center [261, 149] width 523 height 169
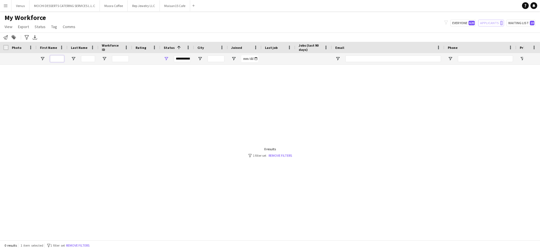
click at [55, 59] on input "First Name Filter Input" at bounding box center [57, 58] width 14 height 7
type input "***"
drag, startPoint x: 467, startPoint y: 23, endPoint x: 429, endPoint y: 44, distance: 43.1
click at [467, 23] on button "Everyone 620" at bounding box center [463, 23] width 26 height 7
type input "**********"
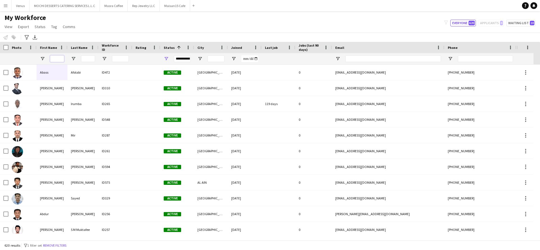
click at [54, 55] on input "First Name Filter Input" at bounding box center [57, 58] width 14 height 7
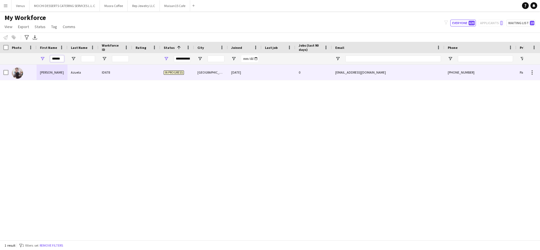
type input "******"
click at [52, 75] on div "Joselito" at bounding box center [52, 72] width 31 height 15
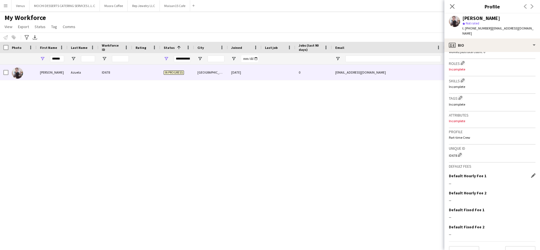
scroll to position [171, 0]
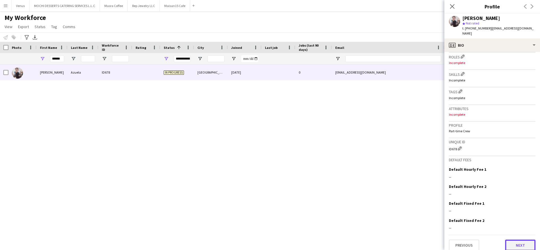
click at [513, 240] on button "Next" at bounding box center [520, 245] width 30 height 11
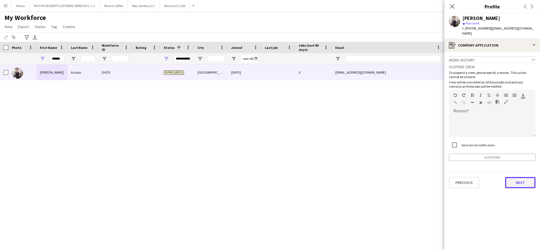
click at [521, 177] on button "Next" at bounding box center [520, 182] width 30 height 11
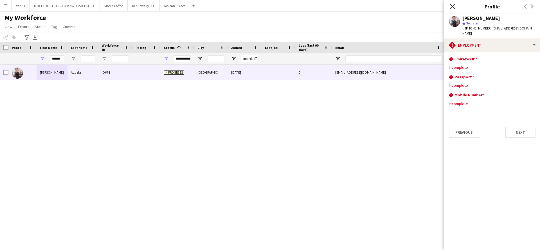
click at [452, 7] on icon at bounding box center [451, 6] width 5 height 5
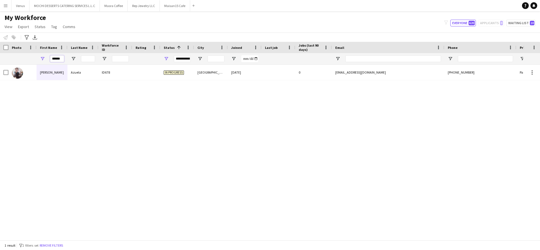
click at [64, 57] on input "******" at bounding box center [57, 58] width 14 height 7
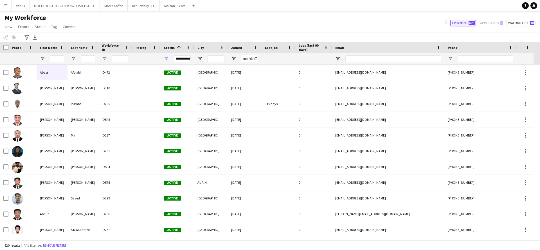
click at [458, 22] on button "Everyone 620" at bounding box center [463, 23] width 26 height 7
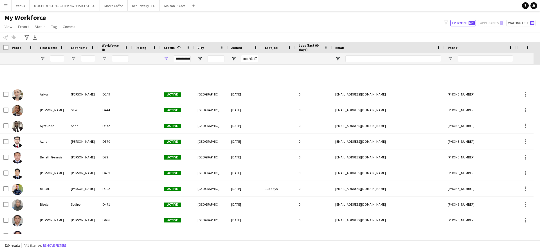
scroll to position [1223, 0]
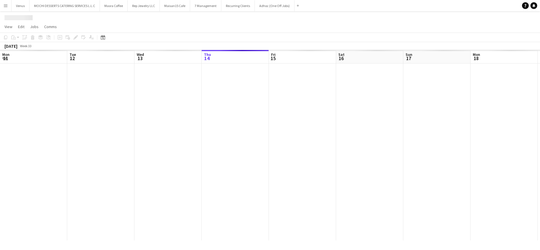
scroll to position [0, 134]
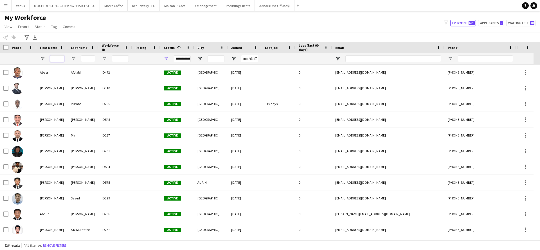
click at [55, 59] on input "First Name Filter Input" at bounding box center [57, 58] width 14 height 7
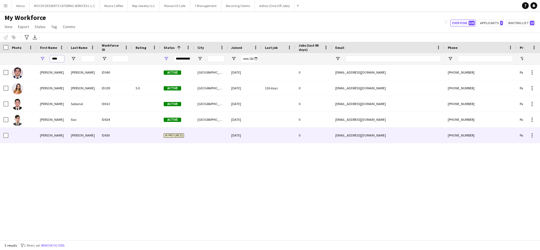
type input "****"
click at [49, 136] on div "[PERSON_NAME]" at bounding box center [52, 135] width 31 height 15
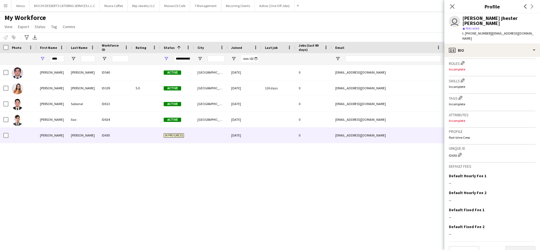
scroll to position [172, 0]
click at [521, 245] on button "Next" at bounding box center [520, 250] width 30 height 11
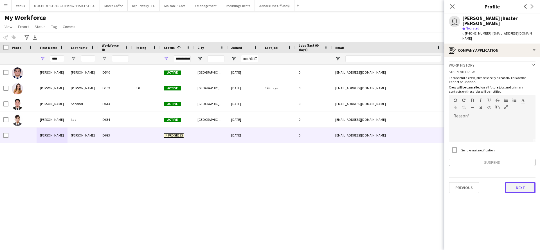
click at [525, 182] on button "Next" at bounding box center [520, 187] width 30 height 11
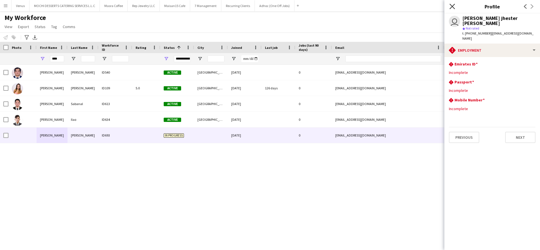
click at [454, 5] on icon at bounding box center [451, 6] width 5 height 5
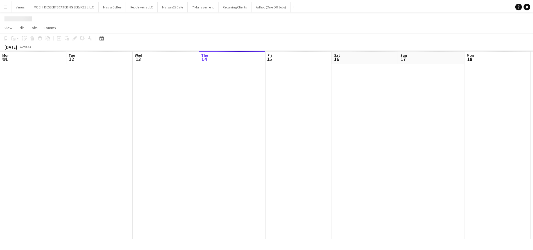
scroll to position [0, 134]
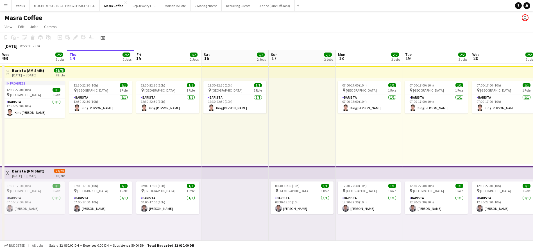
click at [8, 4] on app-icon "Menu" at bounding box center [5, 5] width 4 height 4
